Goal: Check status: Check status

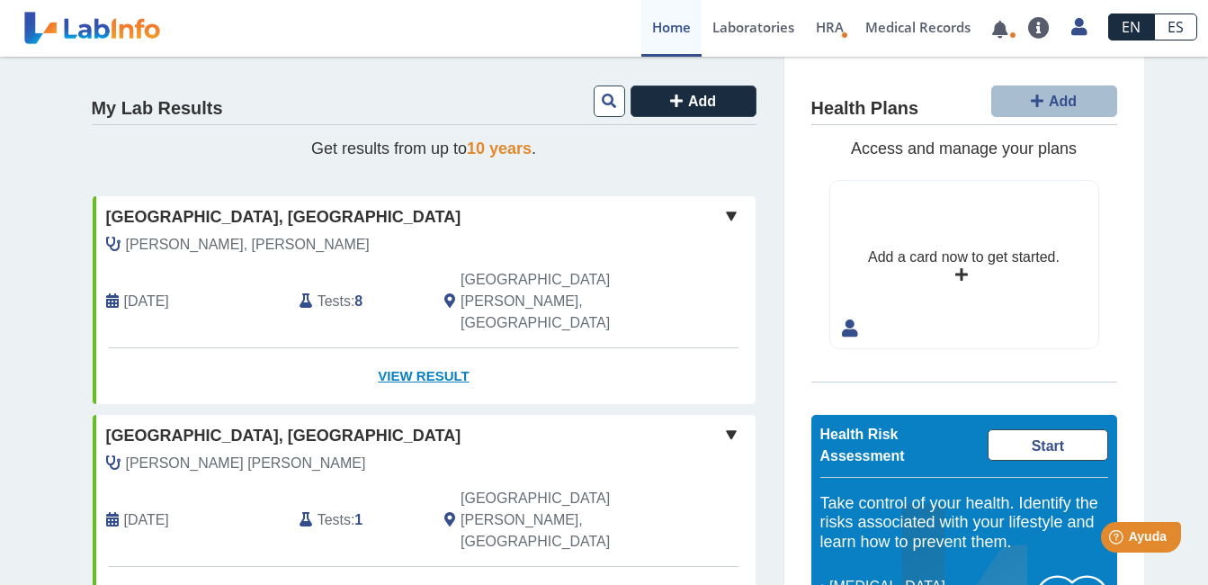
click at [423, 348] on link "View Result" at bounding box center [424, 376] width 663 height 57
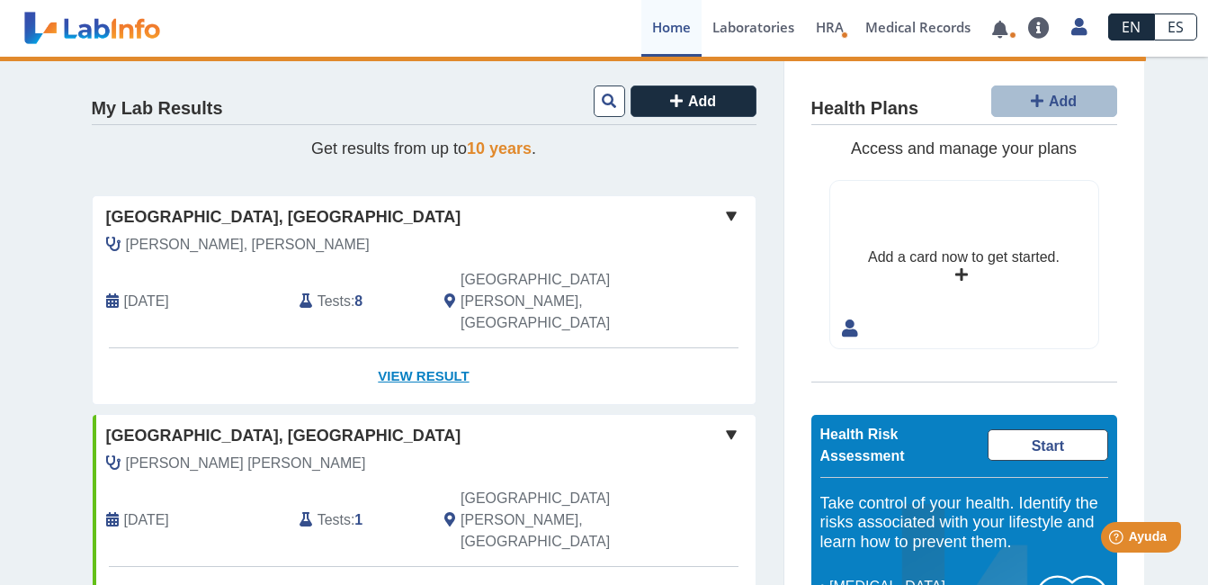
click at [435, 348] on link "View Result" at bounding box center [424, 376] width 663 height 57
click at [721, 211] on span at bounding box center [732, 216] width 22 height 22
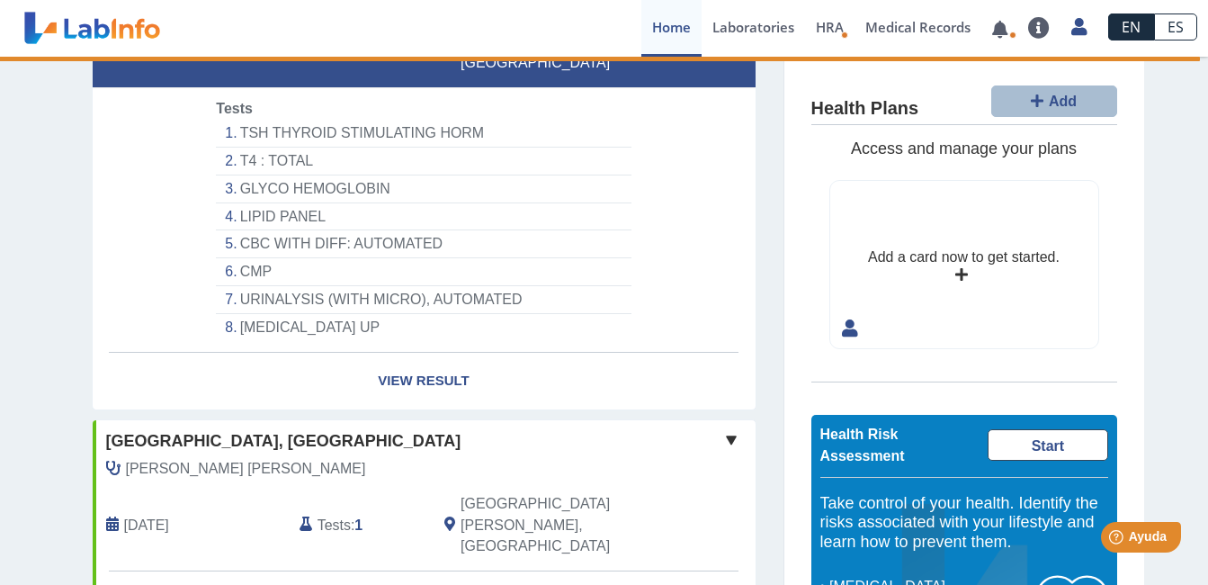
scroll to position [270, 0]
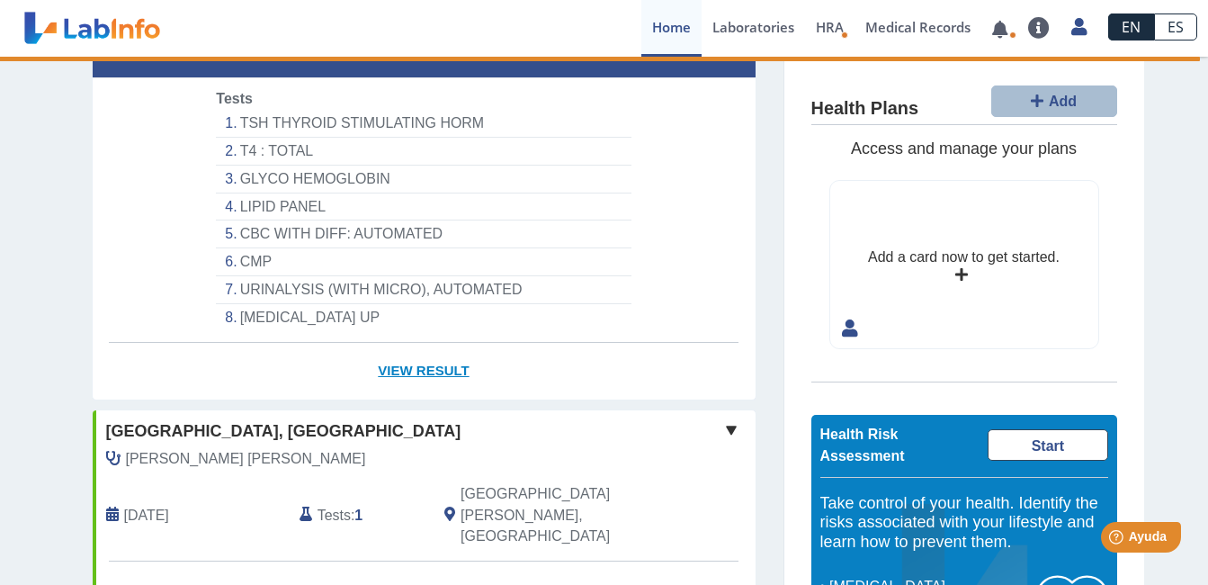
click at [412, 343] on link "View Result" at bounding box center [424, 371] width 663 height 57
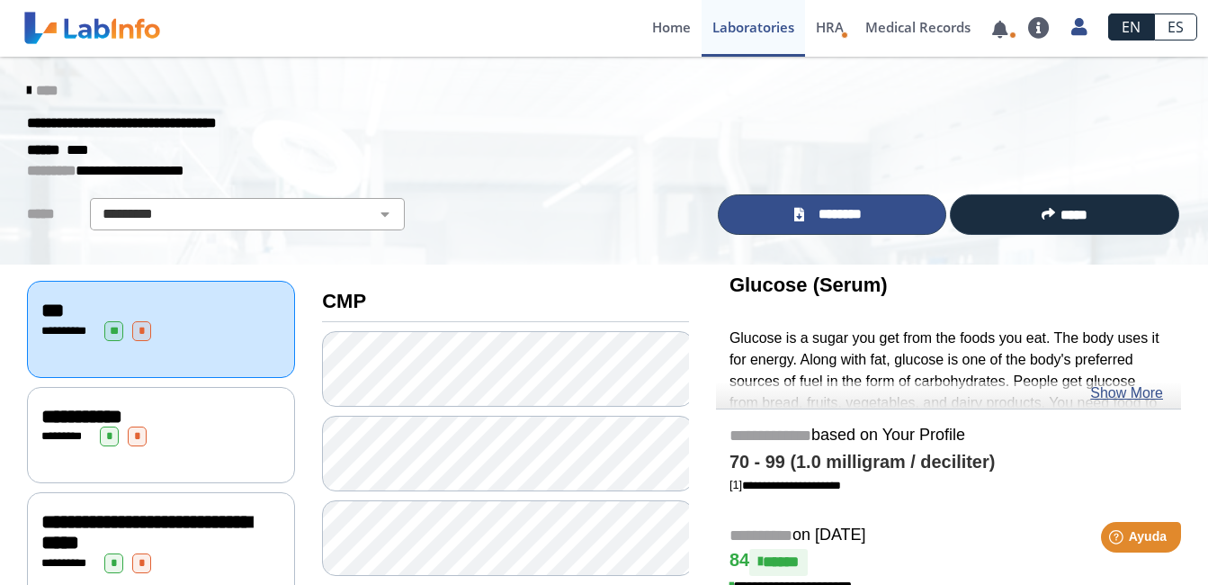
click at [851, 211] on span "********" at bounding box center [840, 214] width 60 height 21
